Goal: Communication & Community: Answer question/provide support

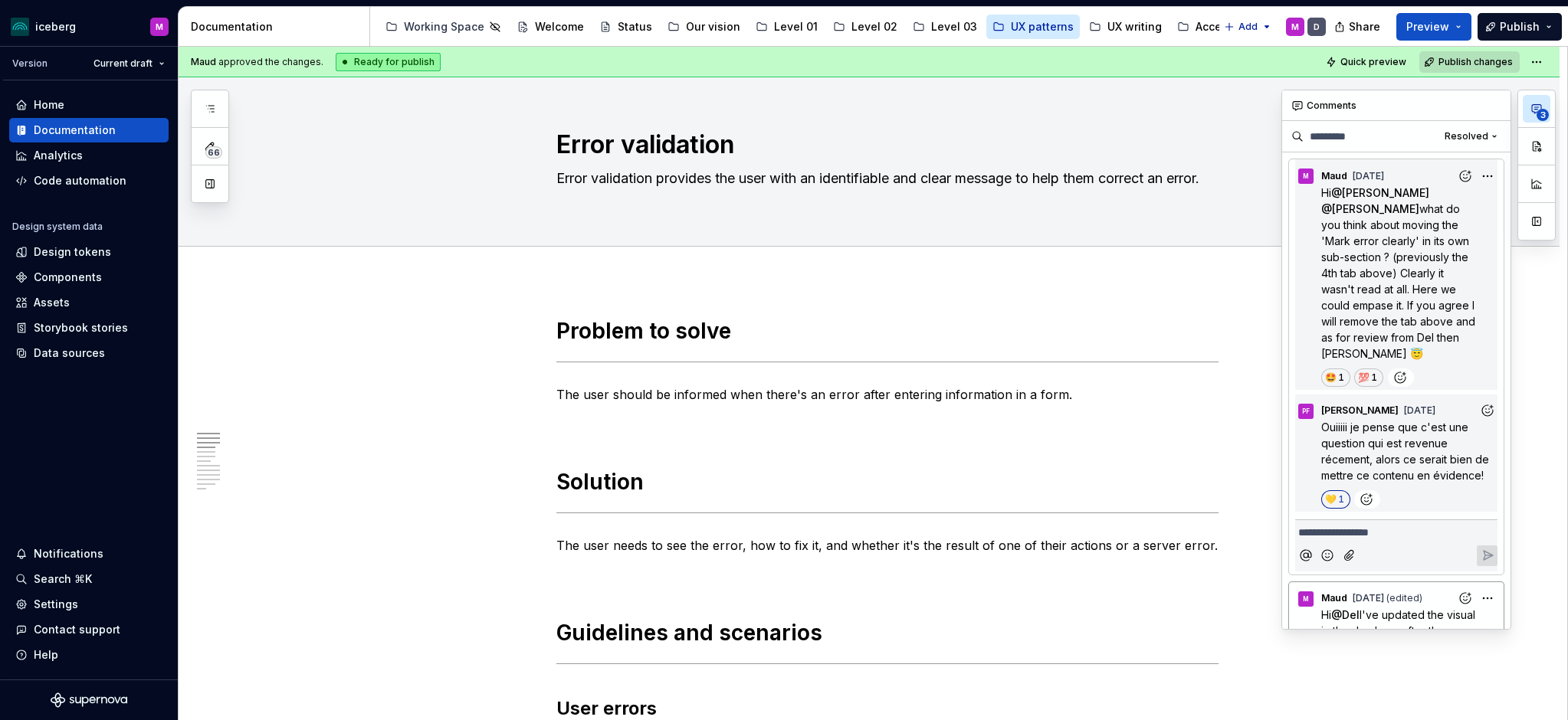
click at [1528, 105] on button "3" at bounding box center [1536, 109] width 27 height 27
click at [1383, 135] on input at bounding box center [1349, 136] width 91 height 25
click at [1457, 138] on span "Resolved" at bounding box center [1466, 135] width 44 height 12
click at [1436, 168] on div "Open comments" at bounding box center [1444, 166] width 100 height 15
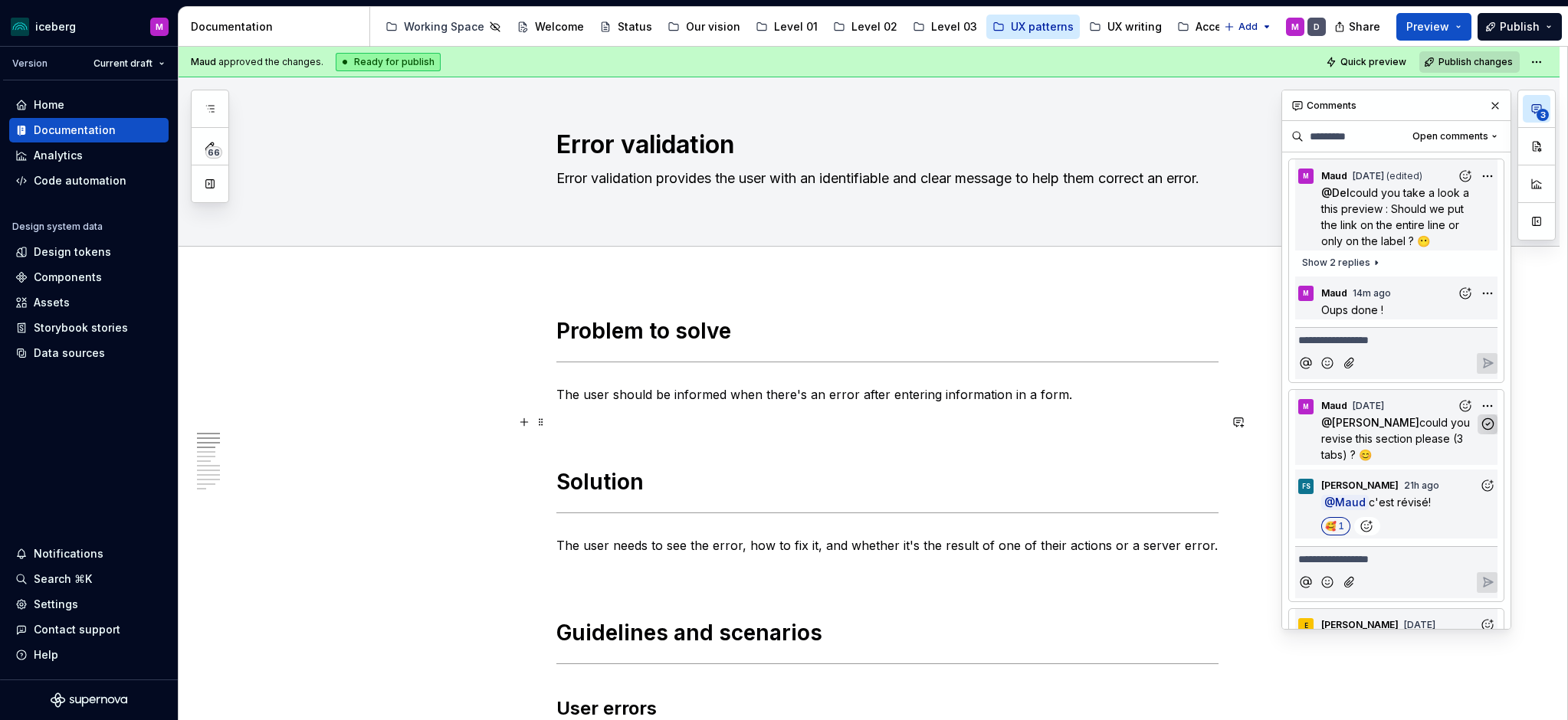
click at [1487, 421] on icon "button" at bounding box center [1488, 425] width 15 height 15
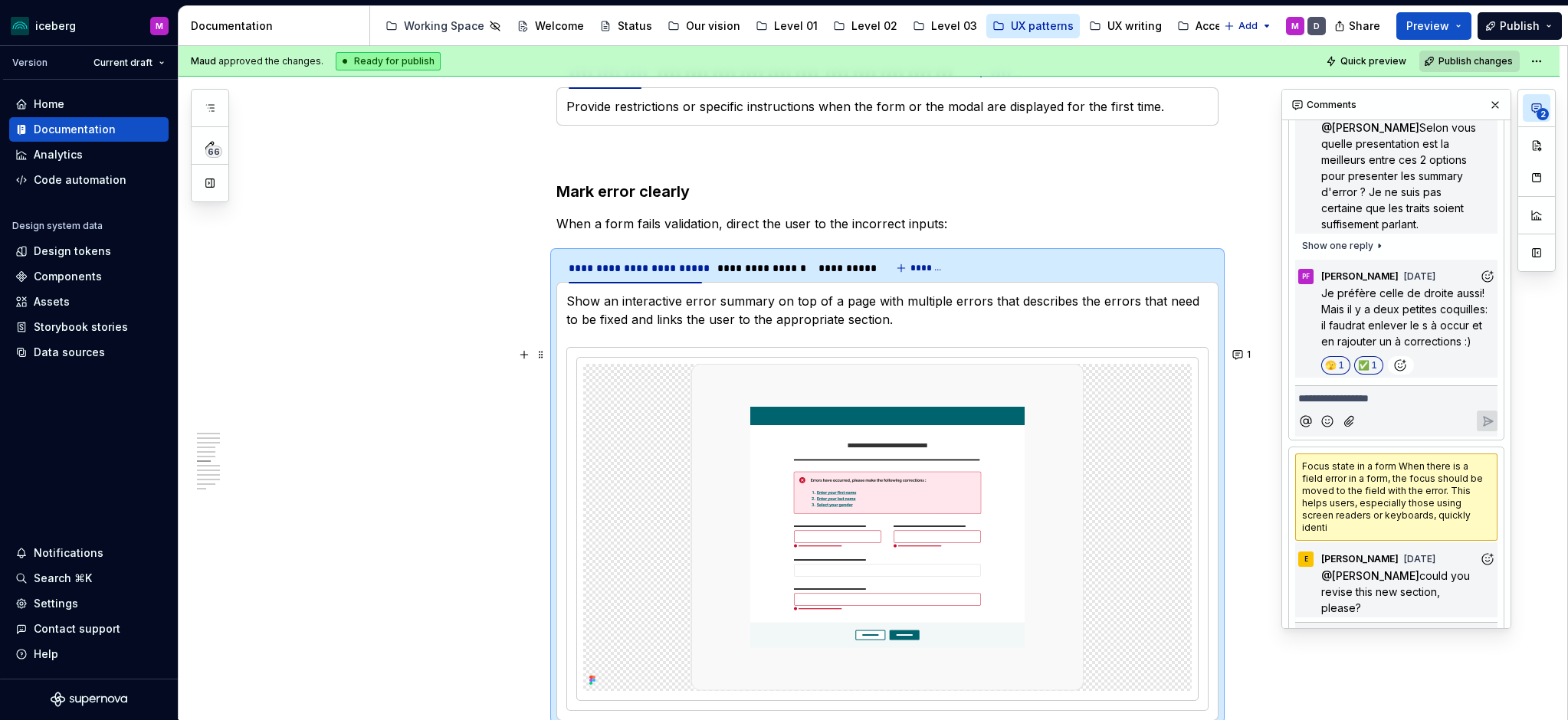
scroll to position [1444, 0]
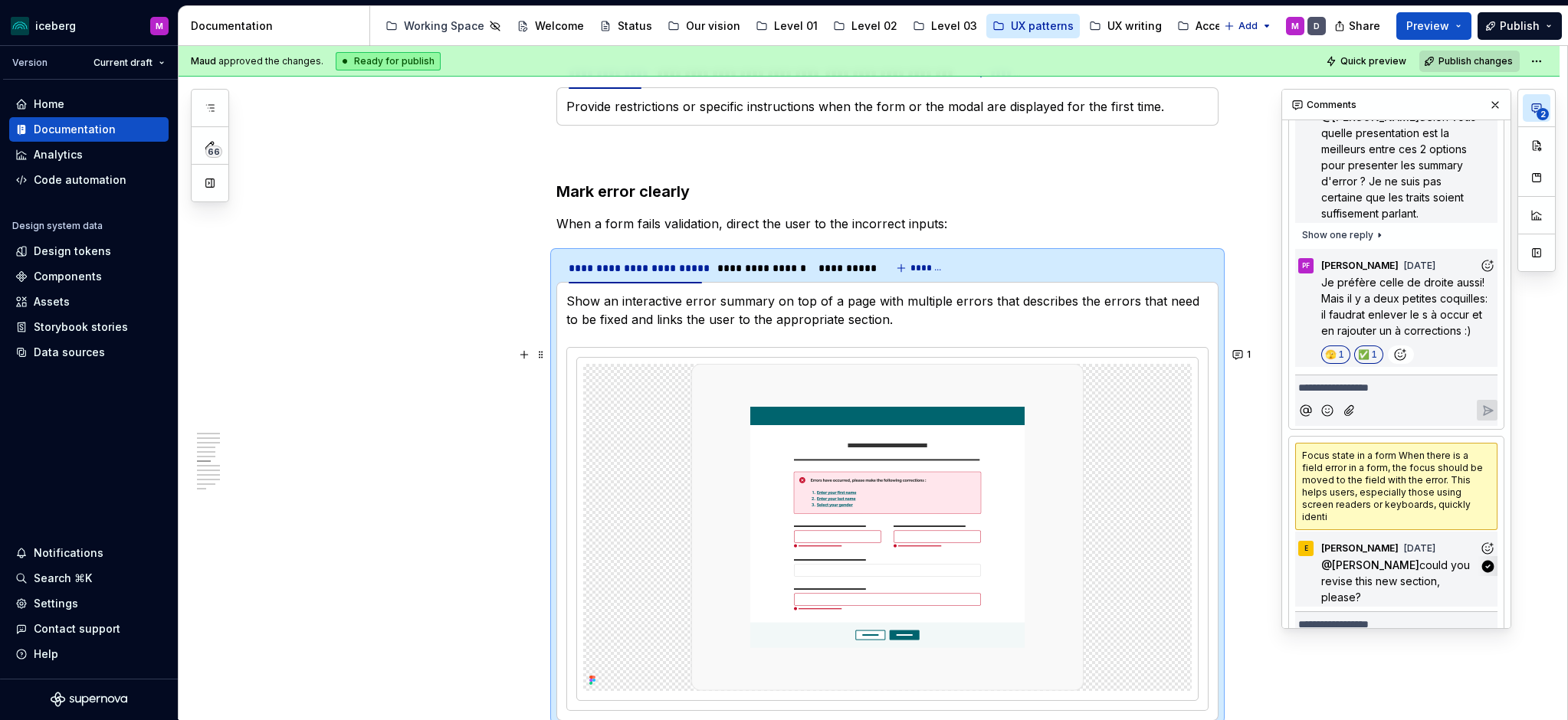
click at [1424, 559] on span "could you revise this new section, please?" at bounding box center [1396, 582] width 152 height 45
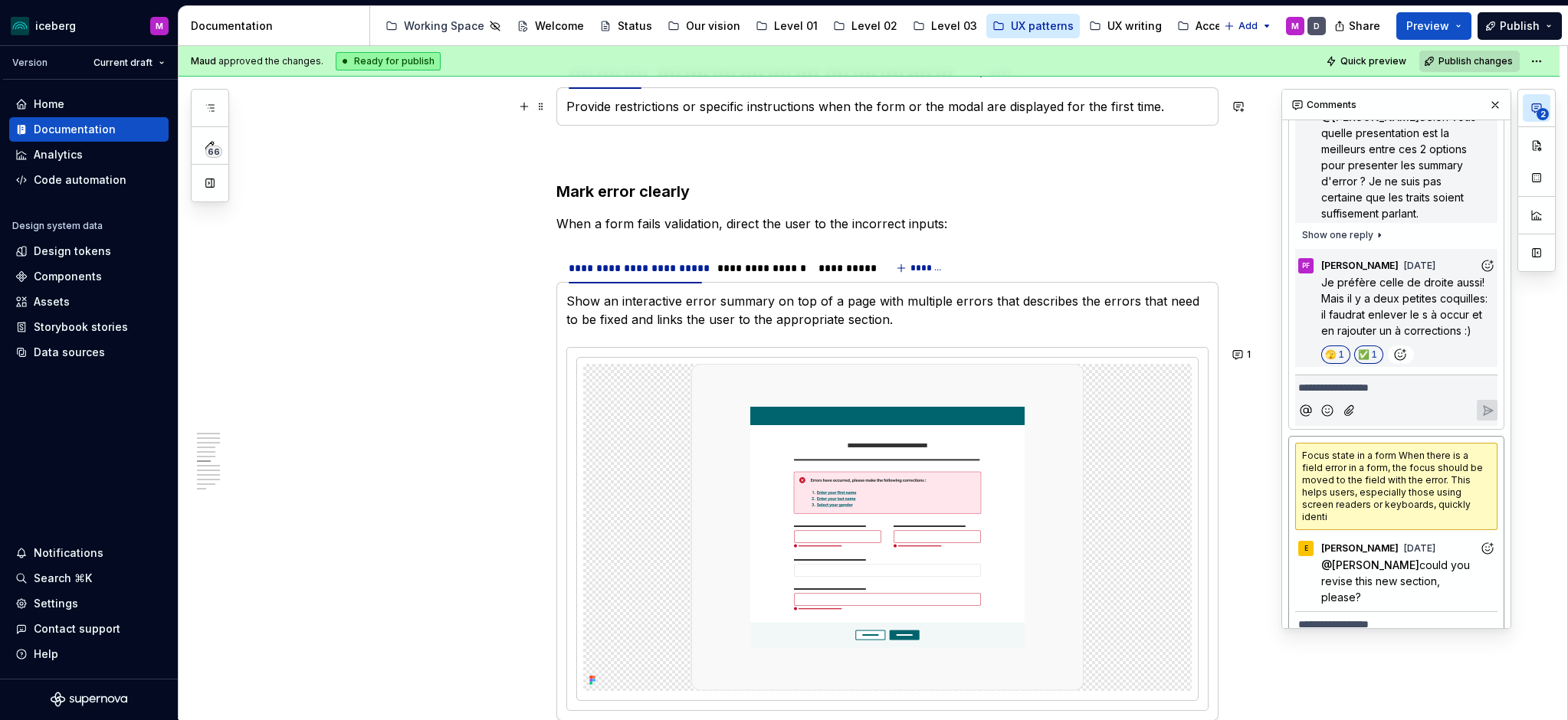
click at [1536, 109] on icon "button" at bounding box center [1536, 107] width 12 height 12
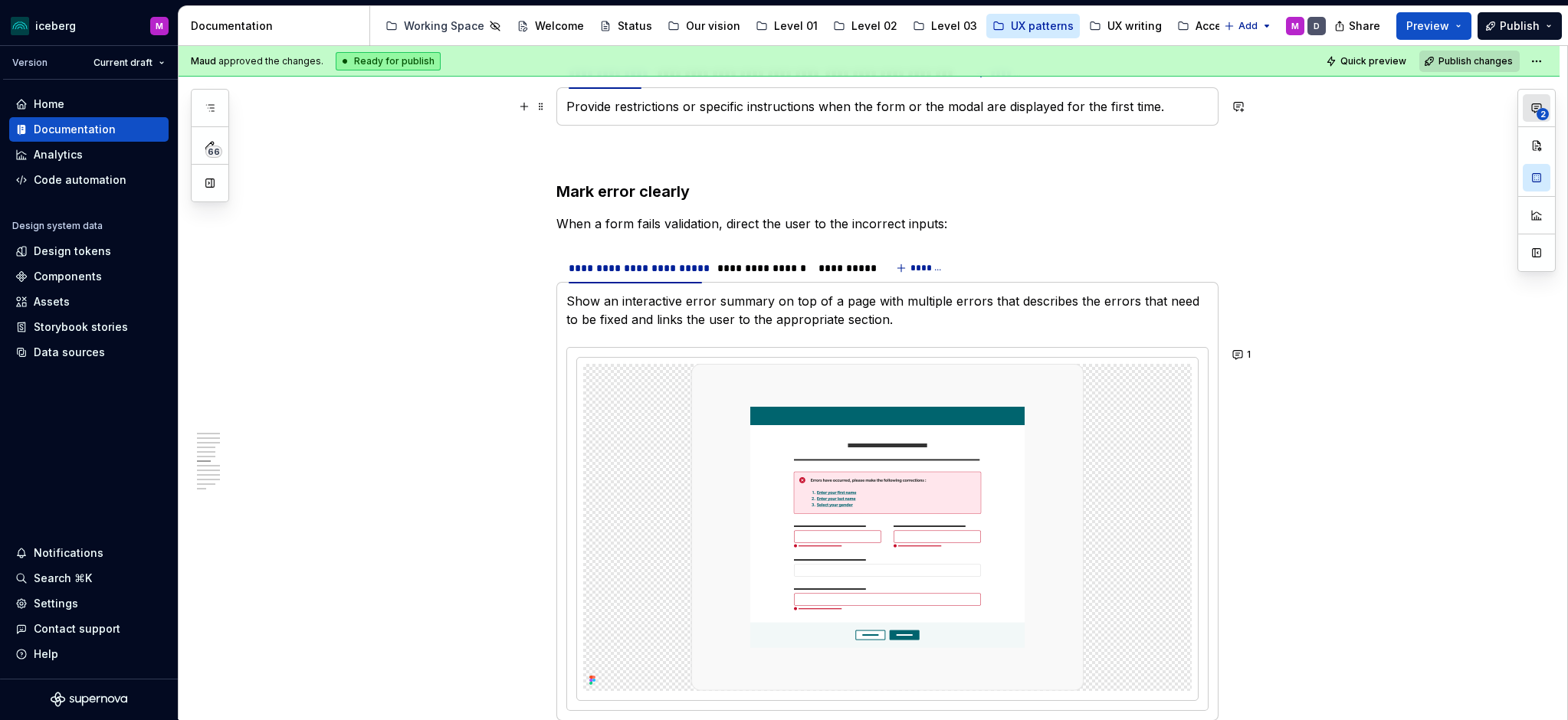
click at [1534, 114] on icon "button" at bounding box center [1536, 107] width 12 height 12
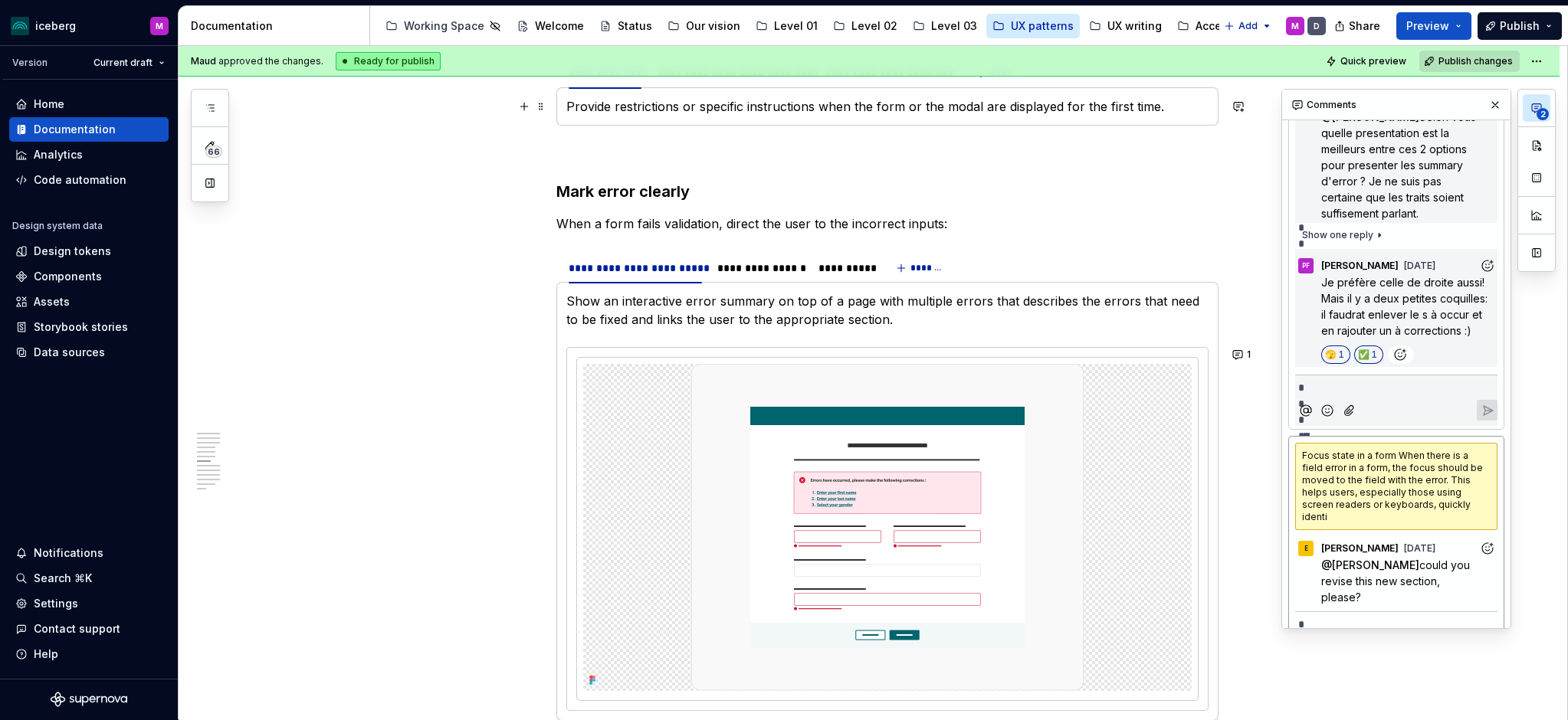
scroll to position [0, 0]
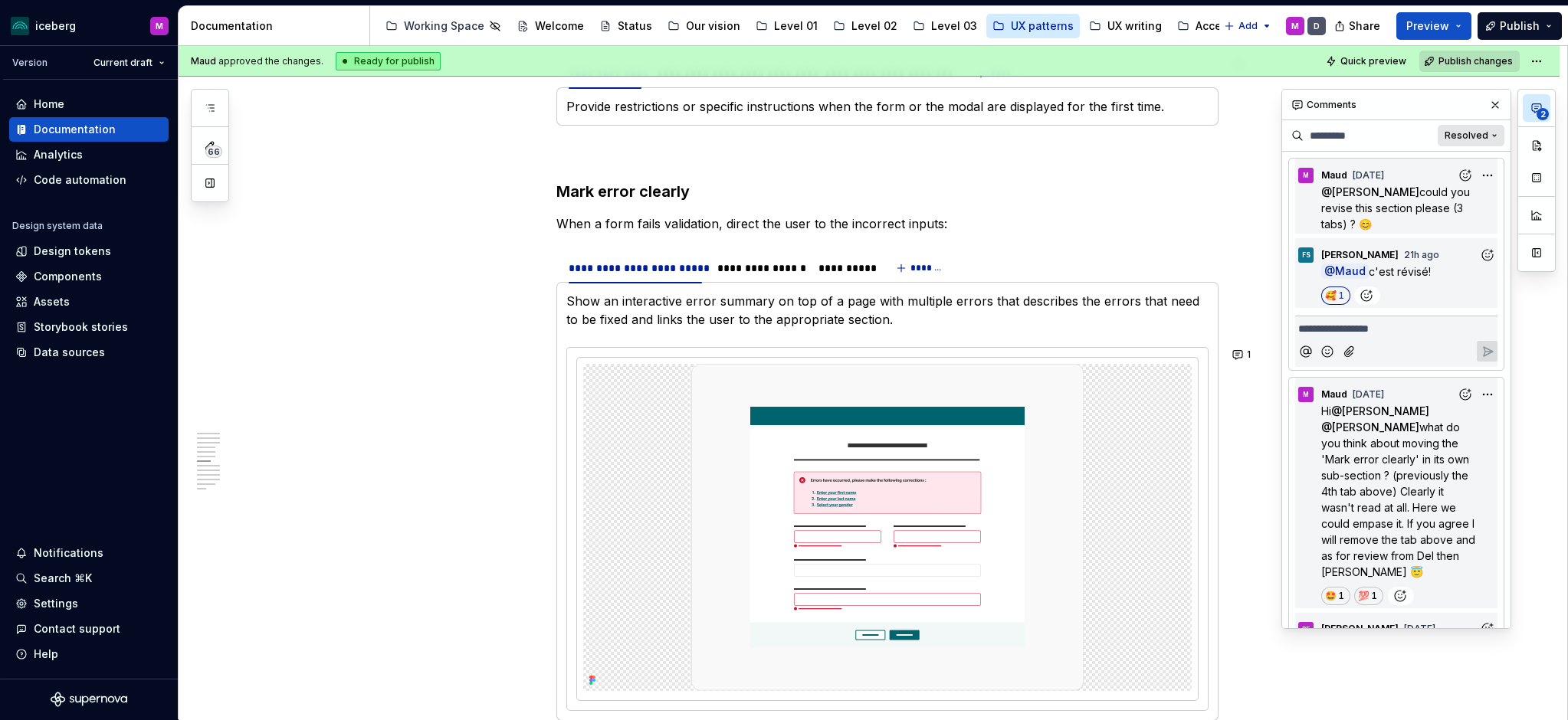
click at [1463, 130] on span "Resolved" at bounding box center [1466, 135] width 44 height 12
click at [1440, 154] on div "Open comments" at bounding box center [1434, 165] width 130 height 25
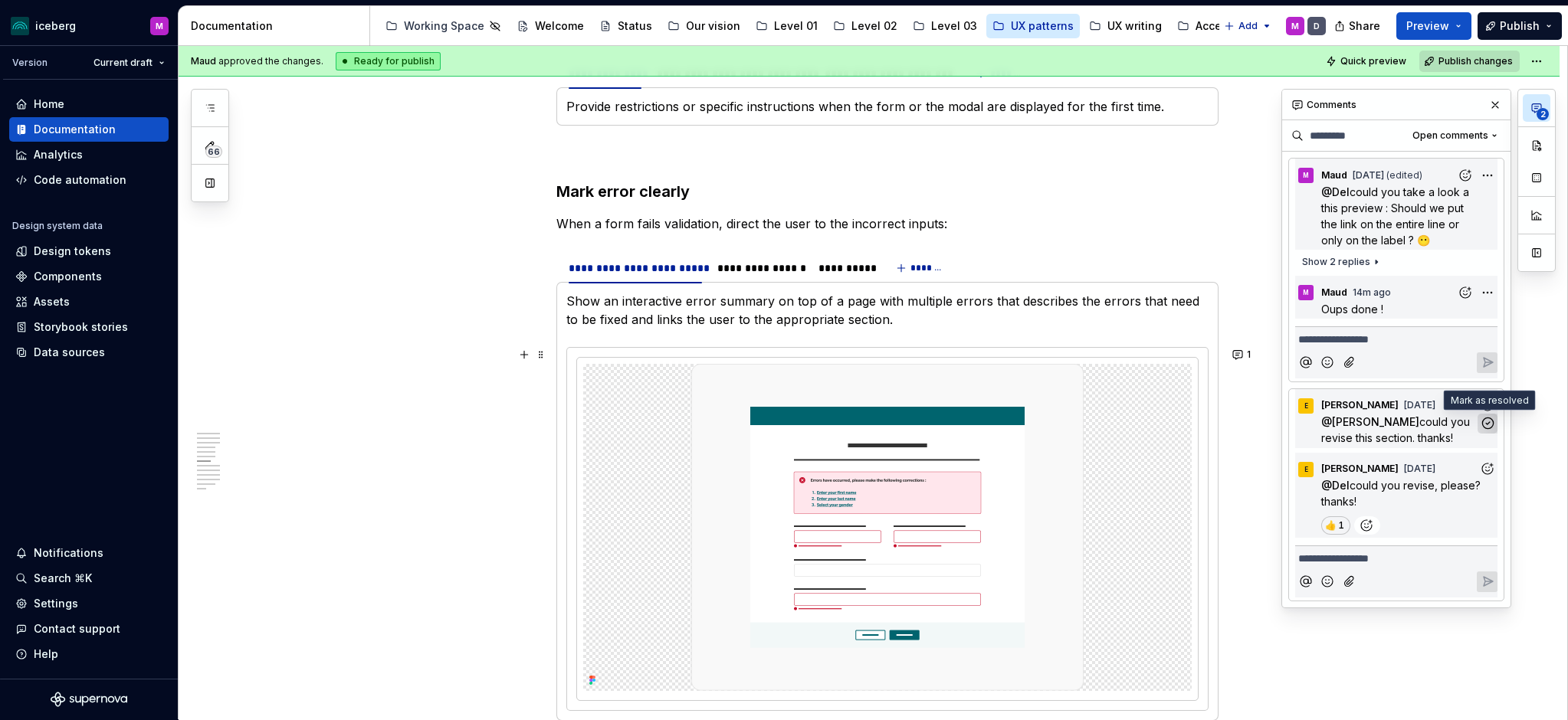
click at [1488, 424] on icon "button" at bounding box center [1488, 424] width 15 height 15
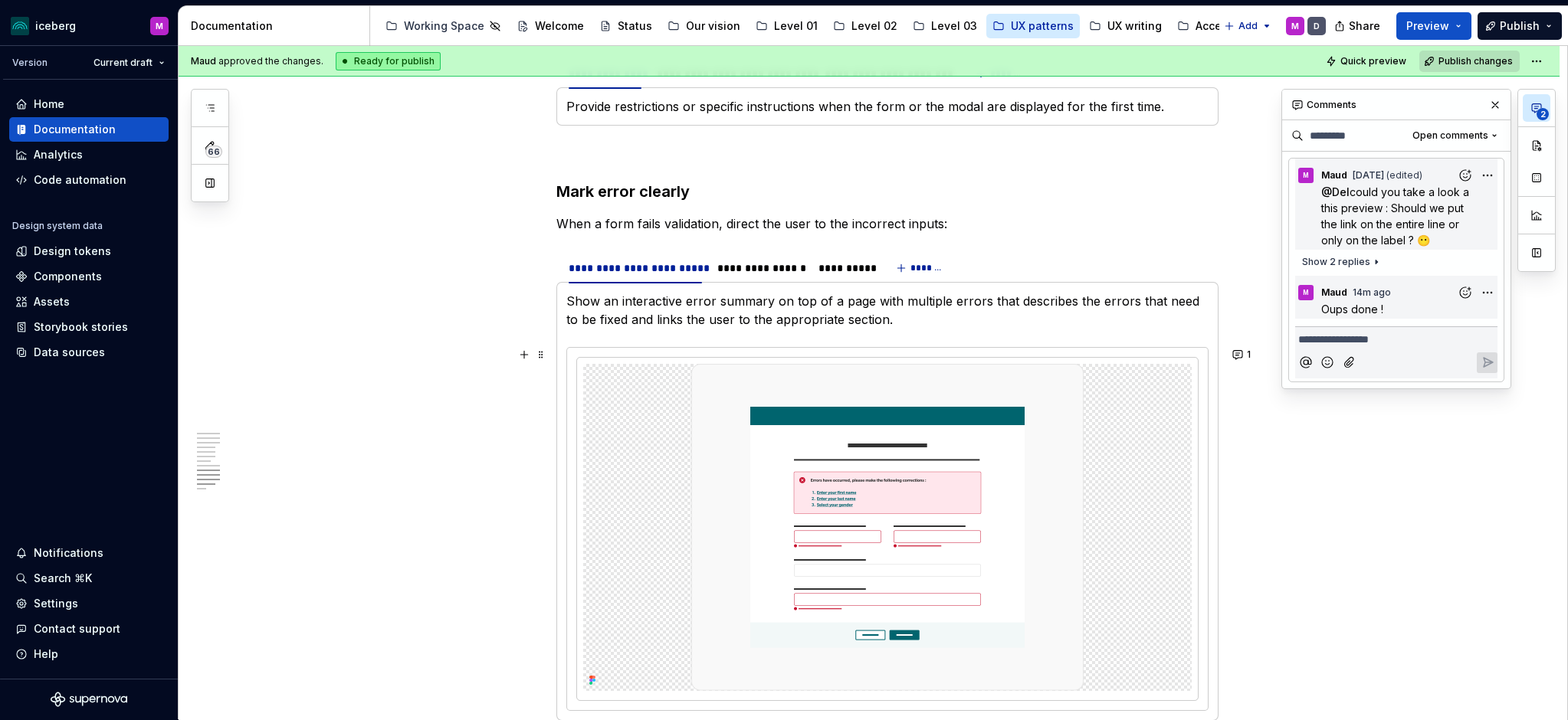
scroll to position [3029, 0]
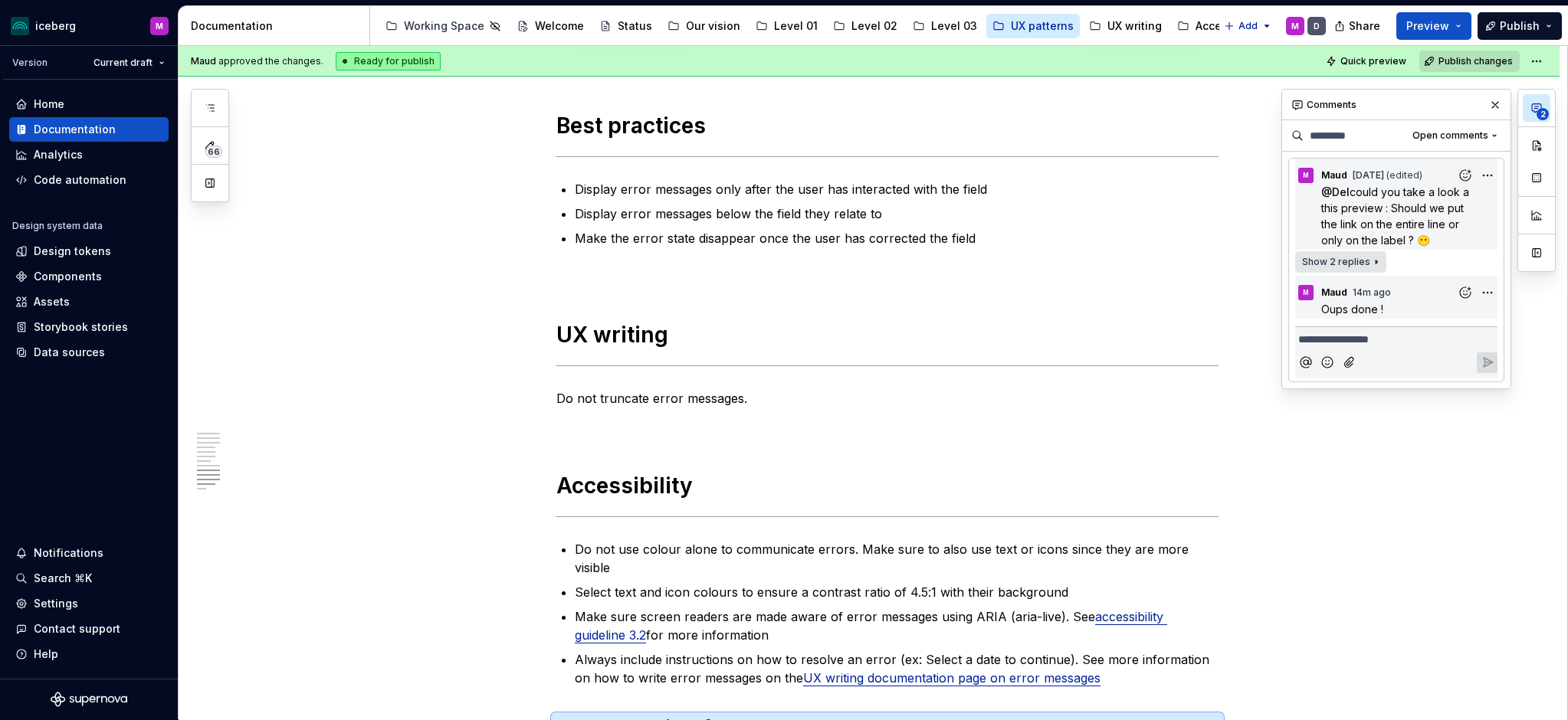
click at [1321, 263] on span "Show 2 replies" at bounding box center [1335, 262] width 68 height 12
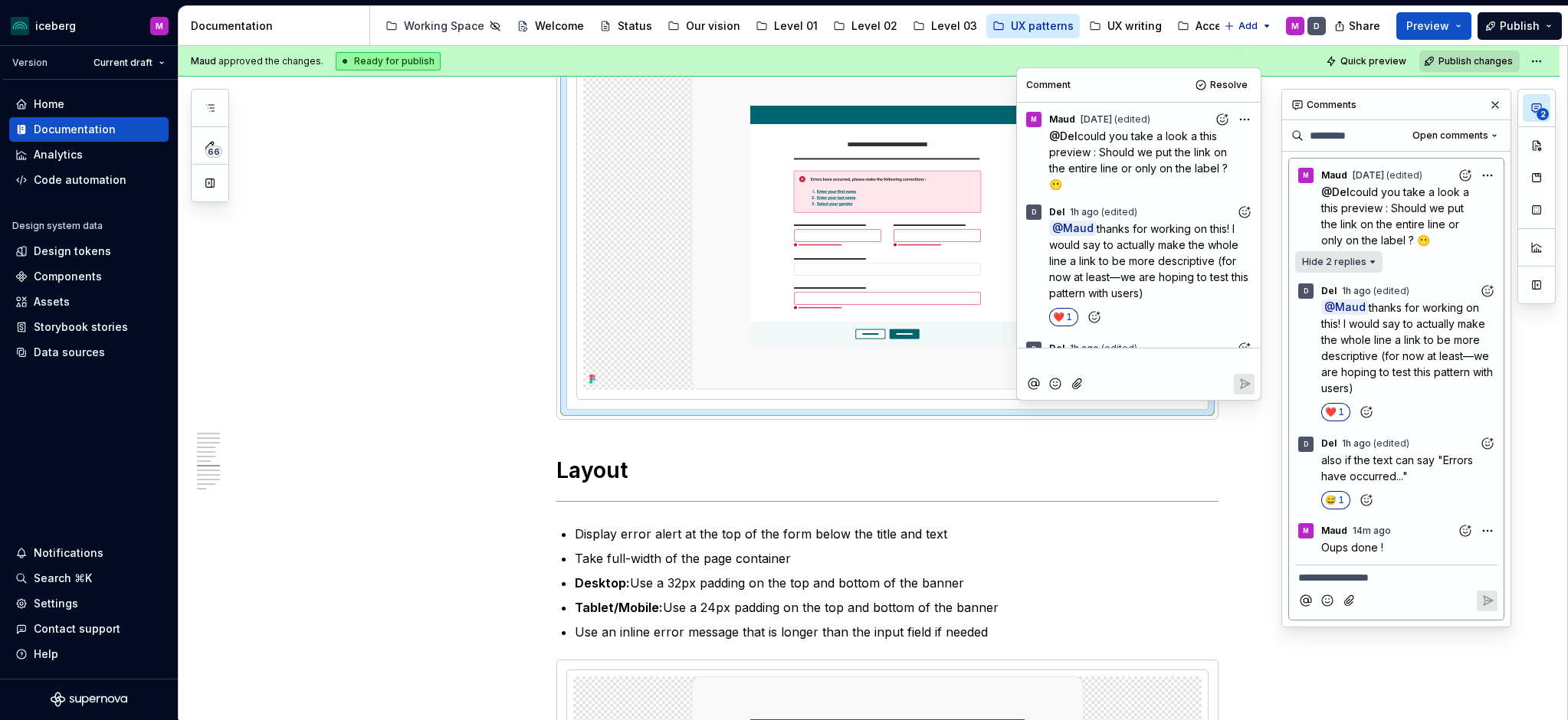
scroll to position [122, 0]
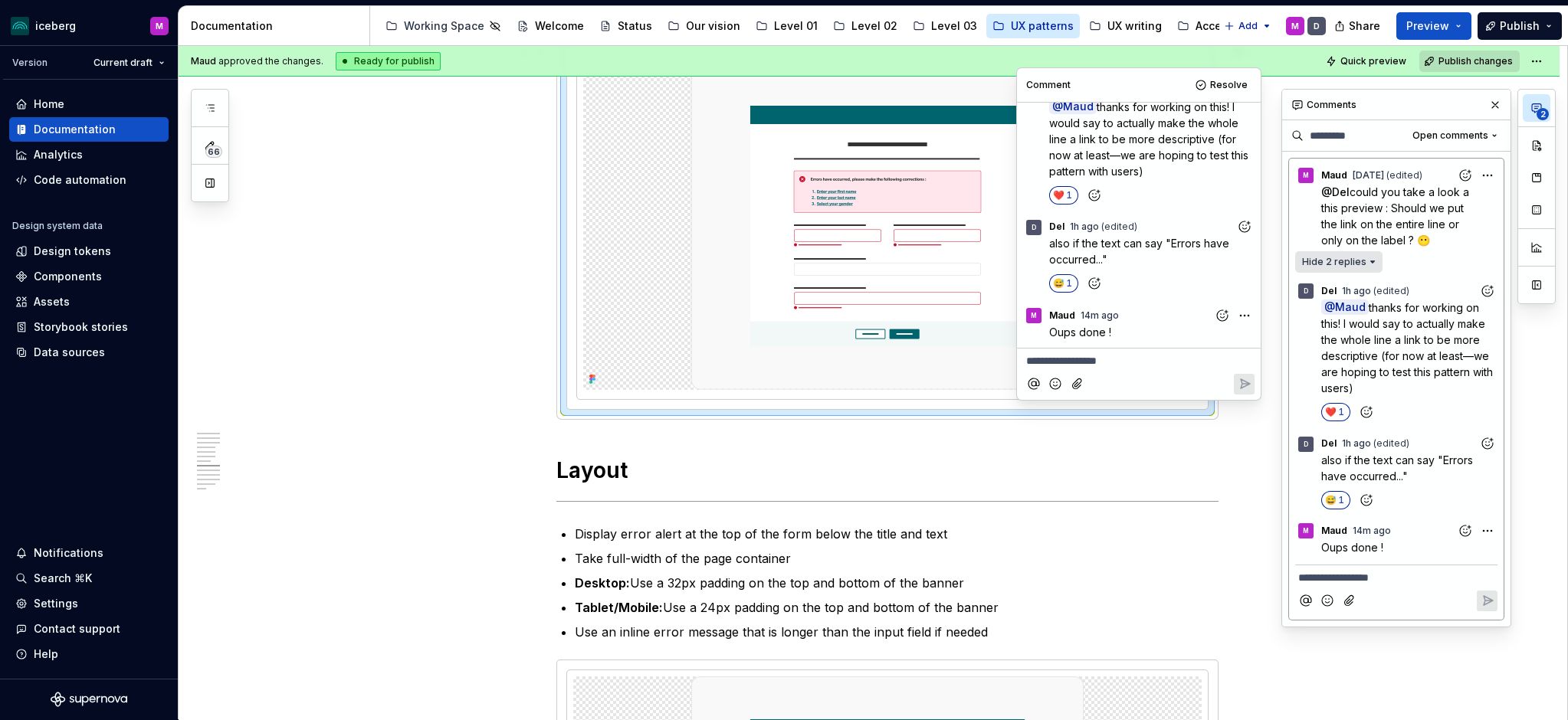
click at [1321, 262] on span "Hide 2 replies" at bounding box center [1333, 262] width 65 height 12
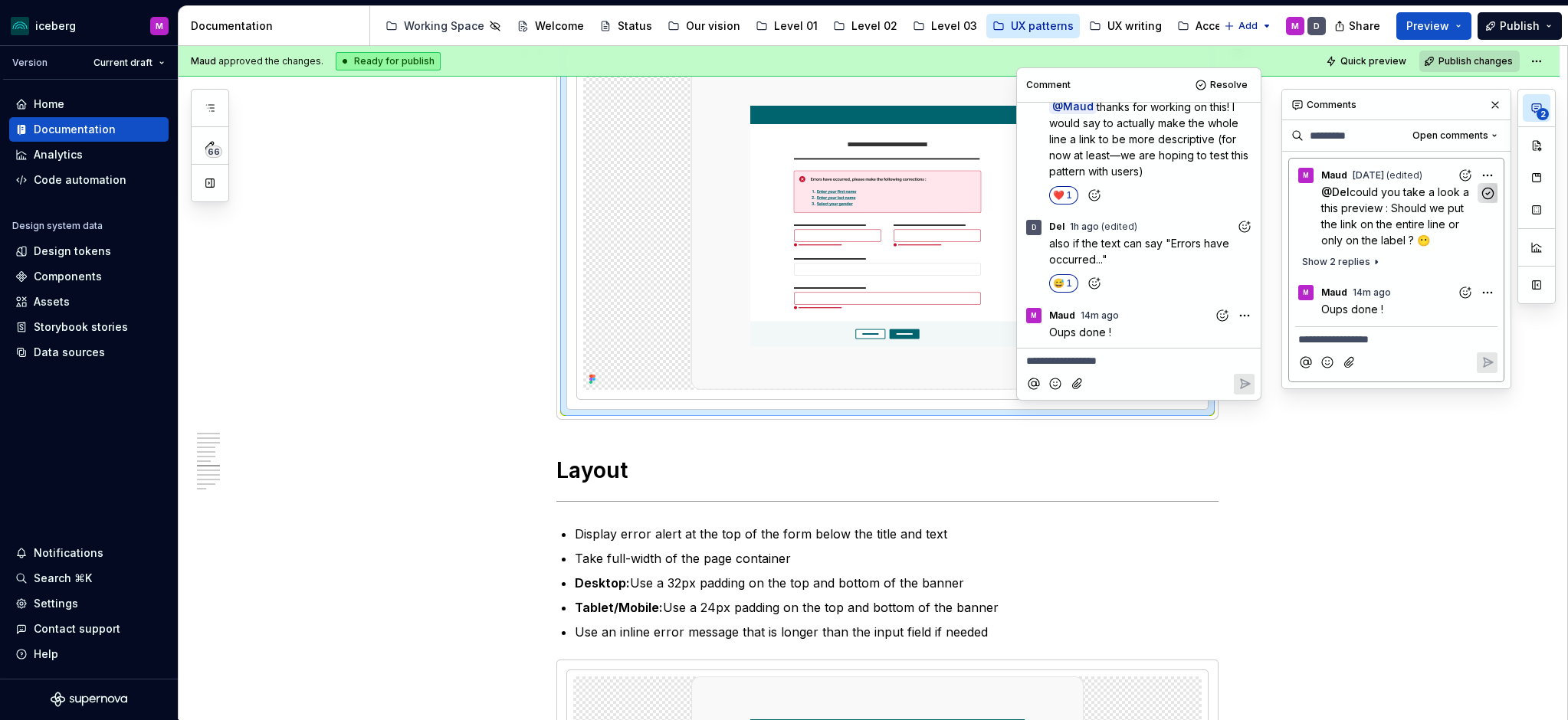
click at [1487, 193] on icon "button" at bounding box center [1488, 194] width 11 height 11
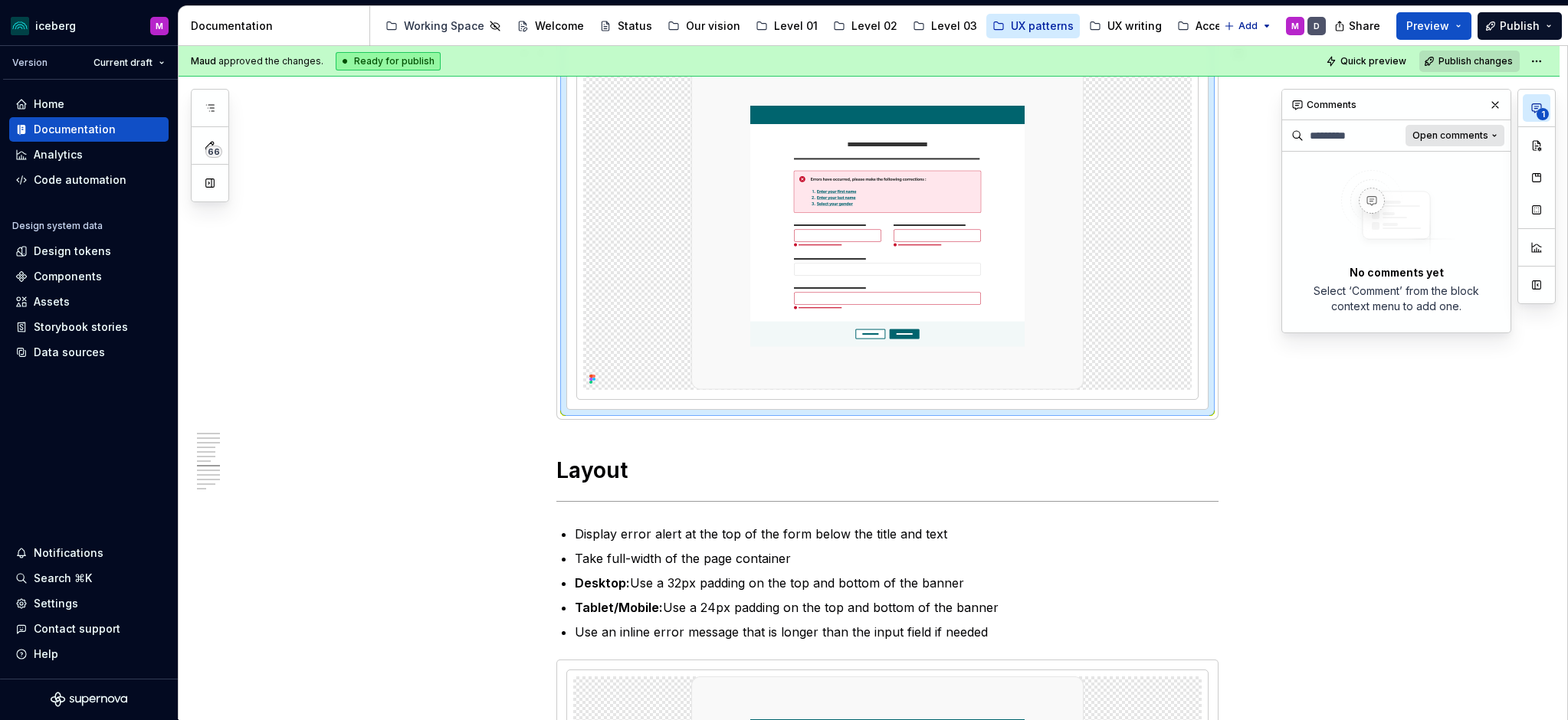
click at [1493, 128] on button "Open comments" at bounding box center [1454, 135] width 99 height 22
click at [1443, 155] on div "Open comments" at bounding box center [1434, 165] width 130 height 25
click at [1492, 100] on button "button" at bounding box center [1495, 105] width 22 height 22
type textarea "*"
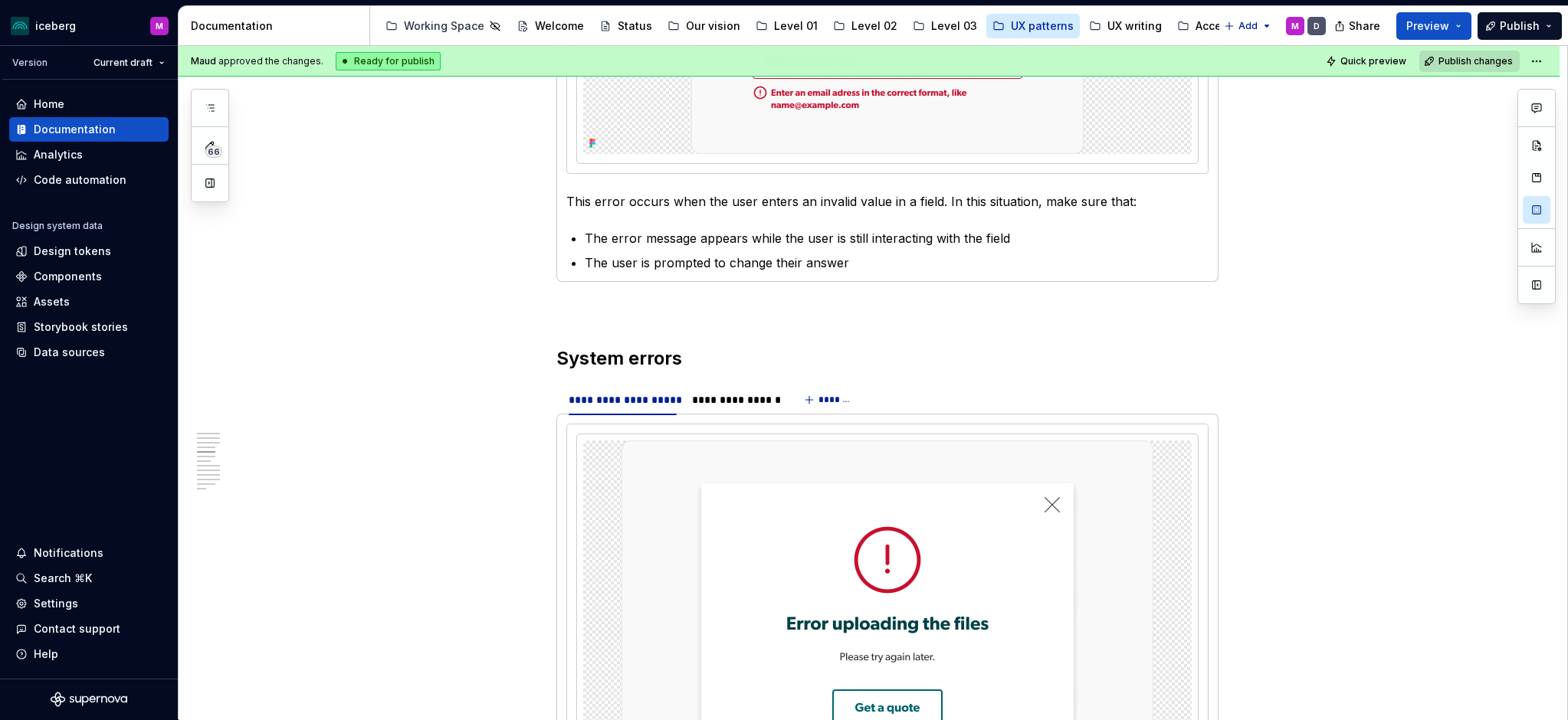
scroll to position [730, 0]
